Goal: Information Seeking & Learning: Learn about a topic

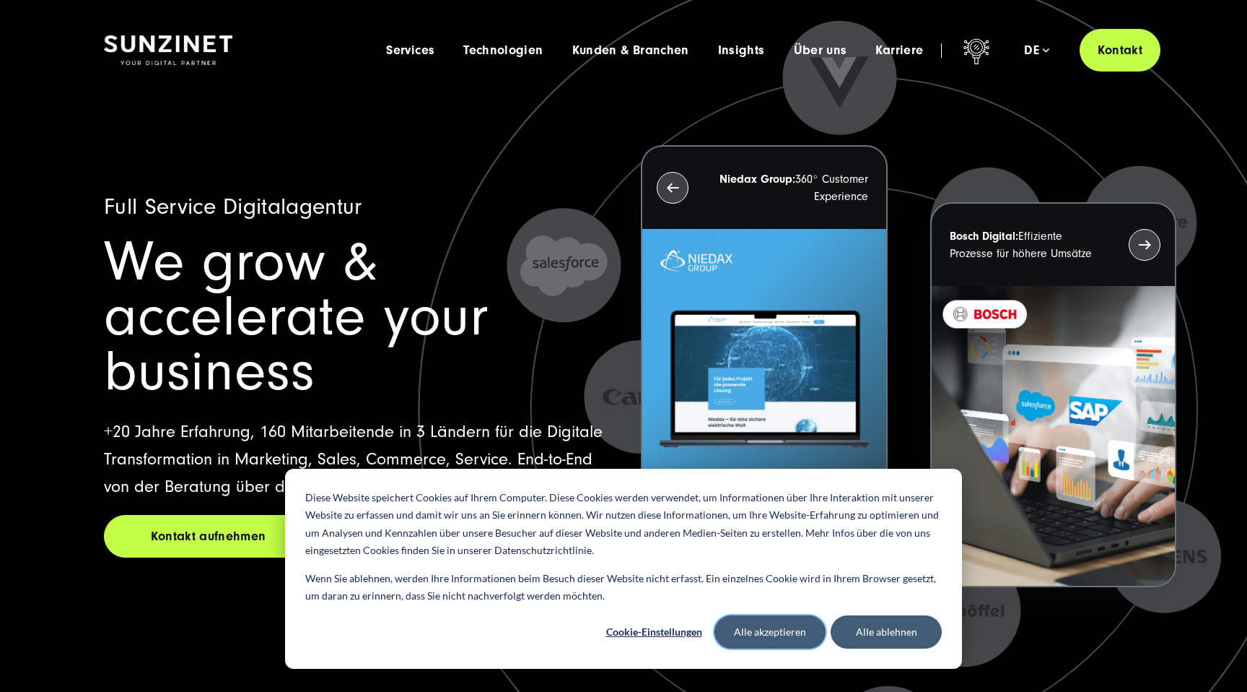
click at [771, 641] on button "Alle akzeptieren" at bounding box center [770, 631] width 111 height 33
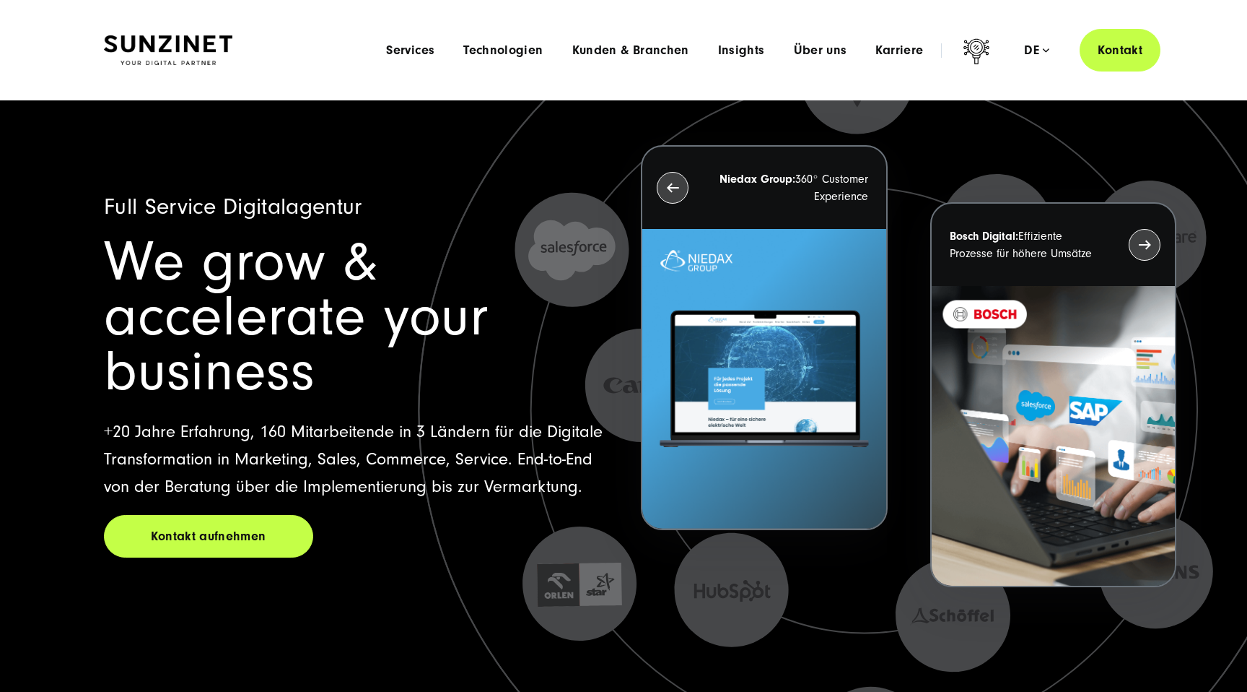
click at [438, 61] on div "Menu Services Menu Full Service Digitalagentur Wir lösen komplexe Herausforderu…" at bounding box center [766, 50] width 789 height 43
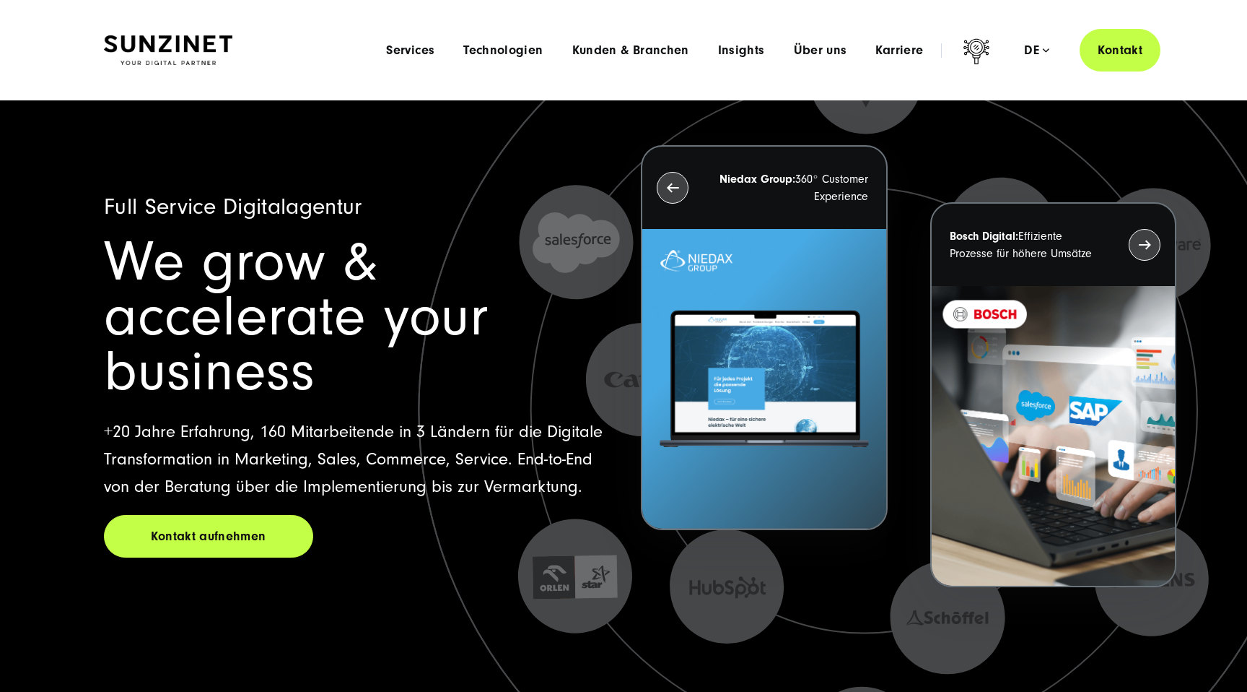
click at [411, 42] on div "Menu Services Menu Full Service Digitalagentur Wir lösen komplexe Herausforderu…" at bounding box center [766, 50] width 789 height 43
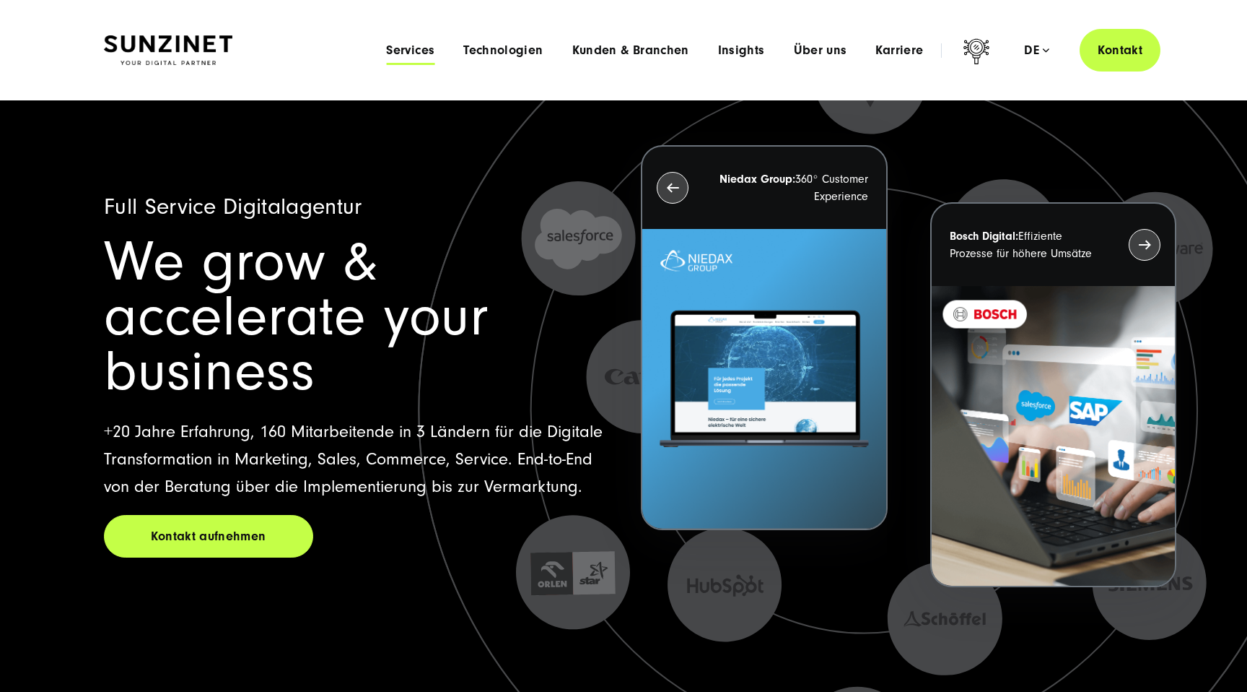
click at [414, 48] on span "Services" at bounding box center [410, 50] width 48 height 14
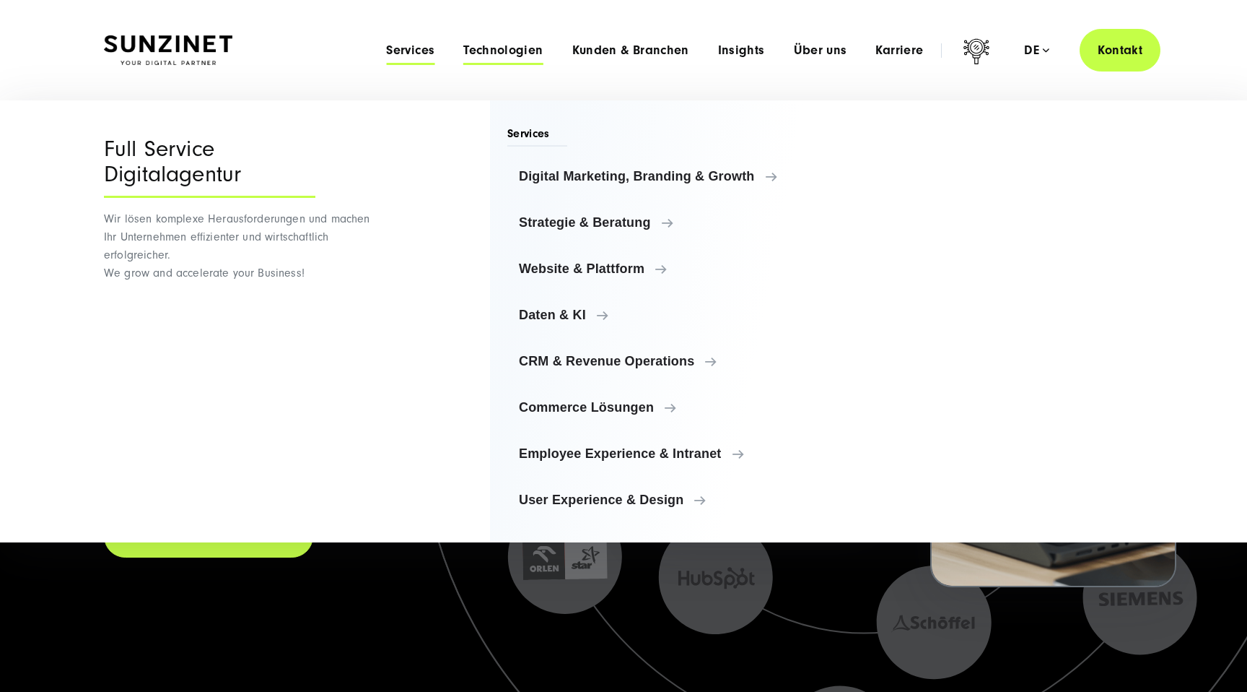
click at [492, 47] on span "Technologien" at bounding box center [502, 50] width 79 height 14
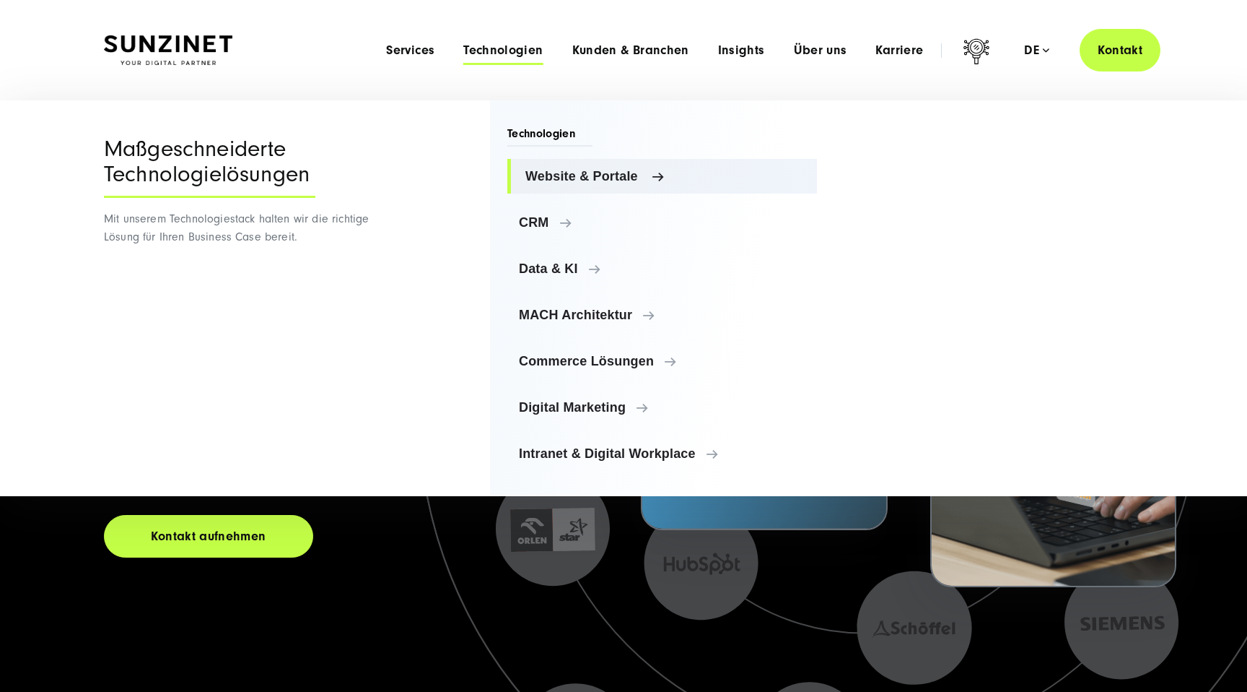
click at [588, 181] on span "Website & Portale" at bounding box center [666, 176] width 280 height 14
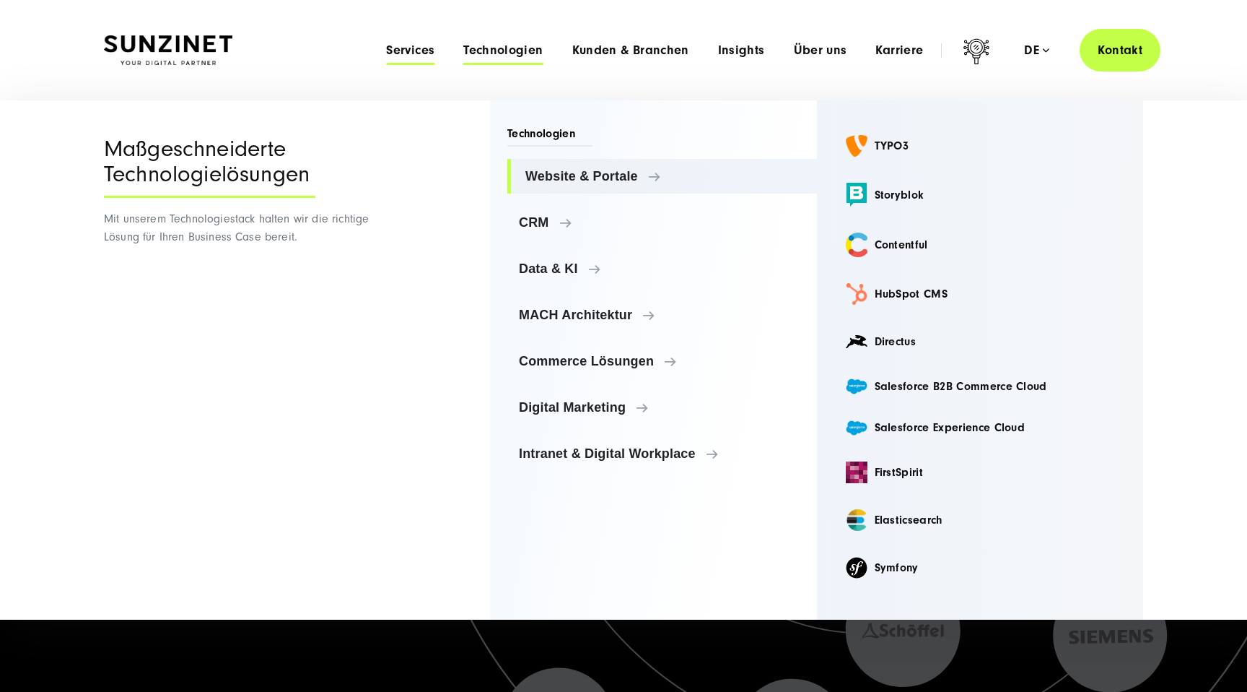
click at [425, 54] on span "Services" at bounding box center [410, 50] width 48 height 14
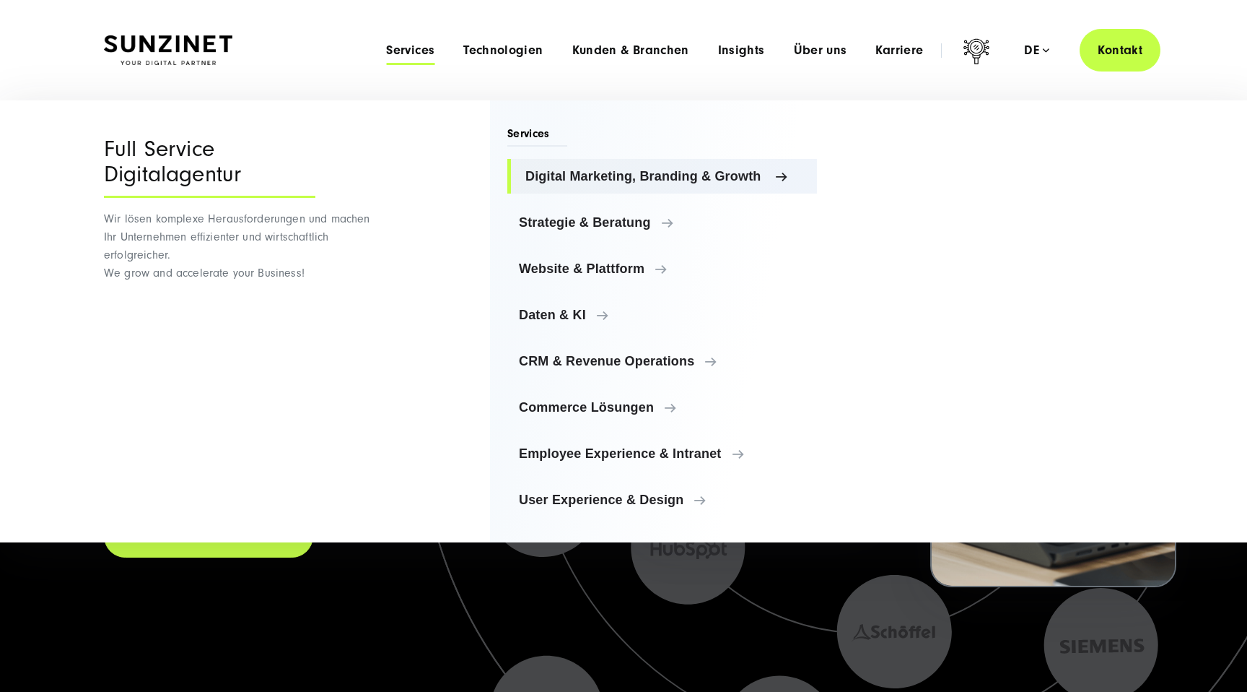
click at [568, 182] on span "Digital Marketing, Branding & Growth" at bounding box center [666, 176] width 280 height 14
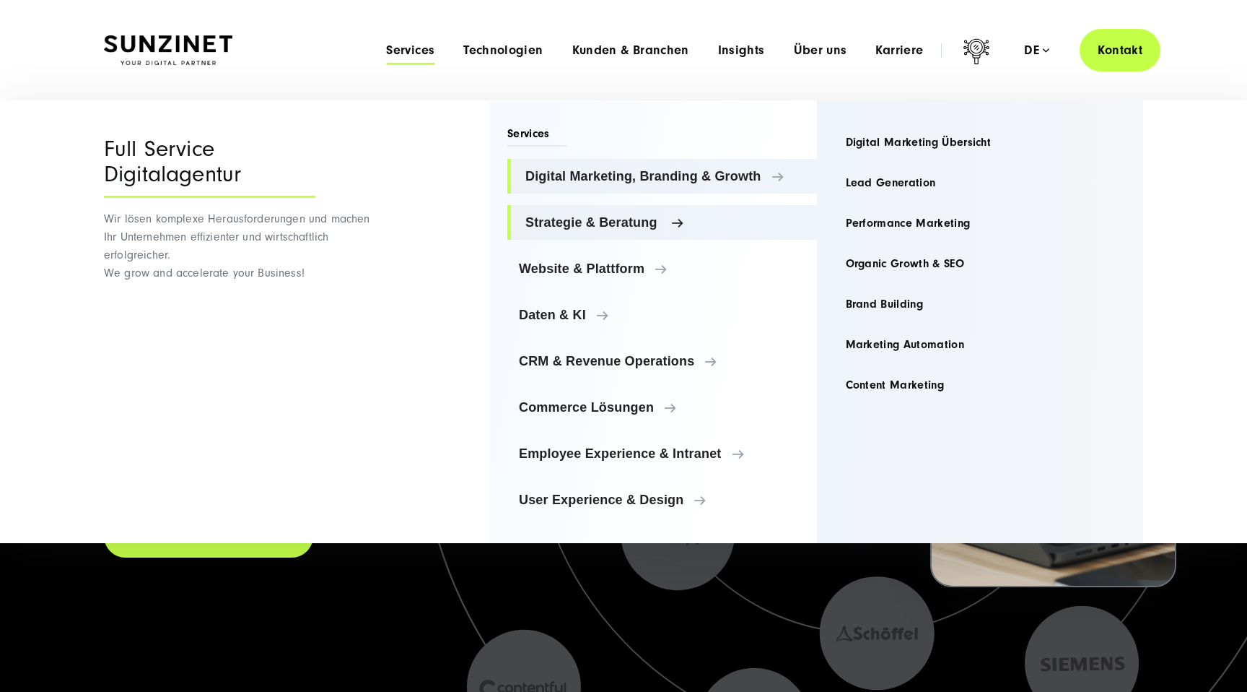
click at [567, 225] on span "Strategie & Beratung" at bounding box center [666, 222] width 280 height 14
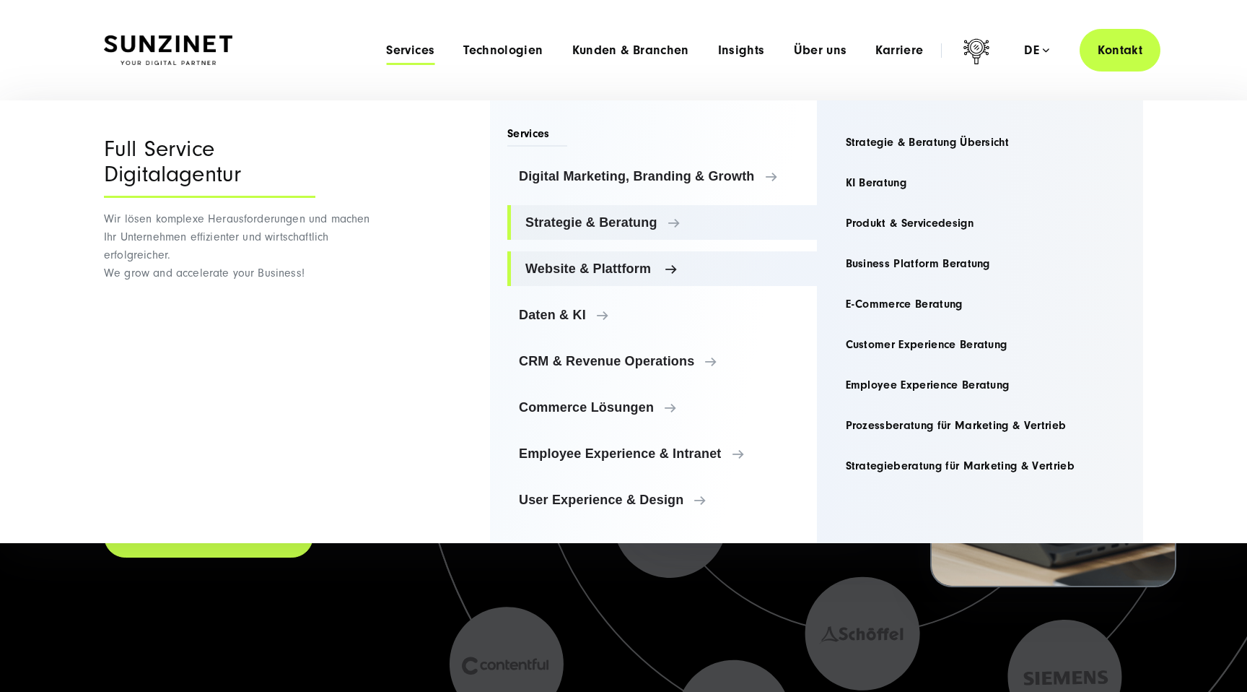
click at [583, 255] on link "Website & Plattform" at bounding box center [662, 268] width 310 height 35
